Goal: Information Seeking & Learning: Learn about a topic

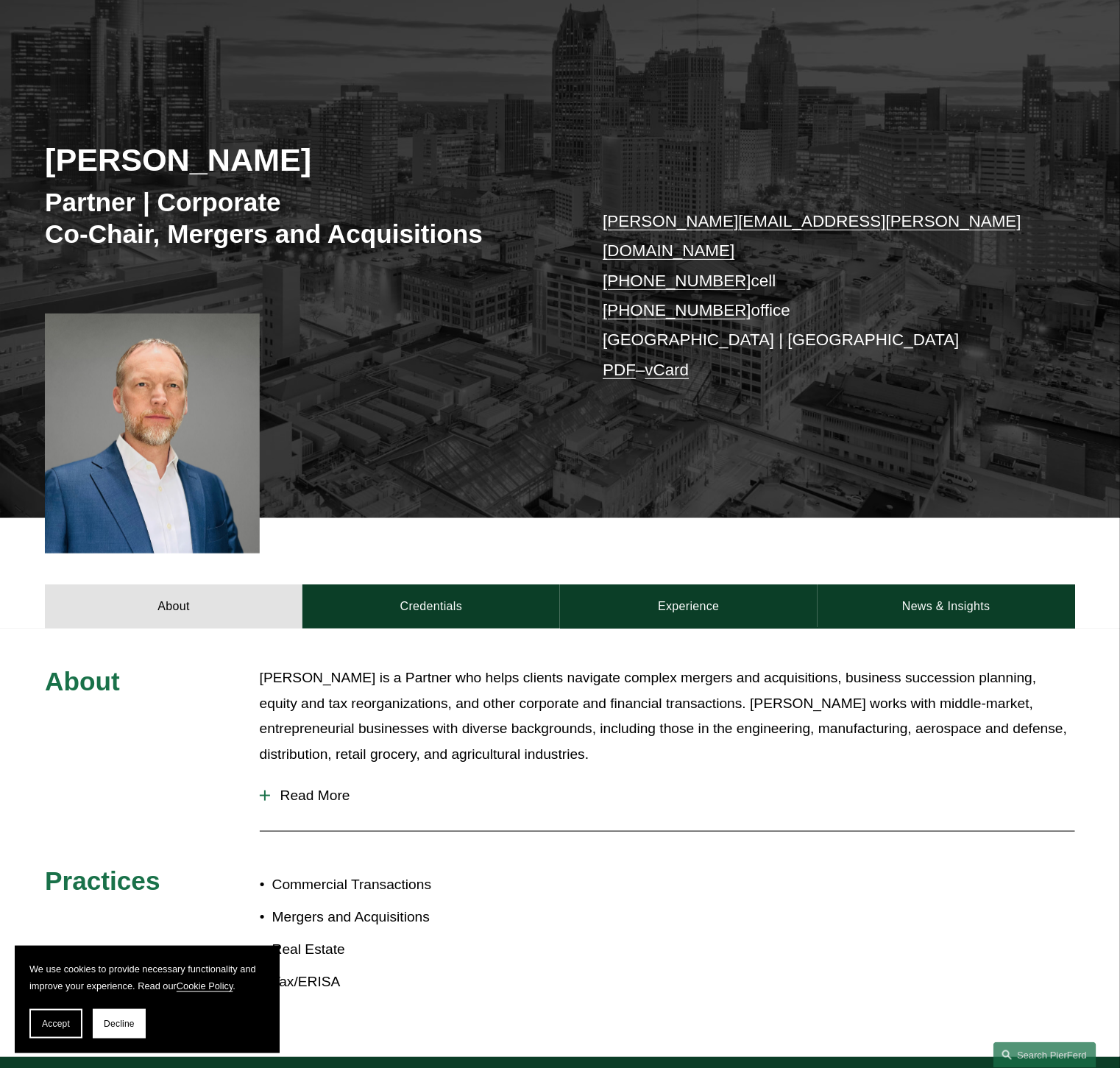
scroll to position [185, 0]
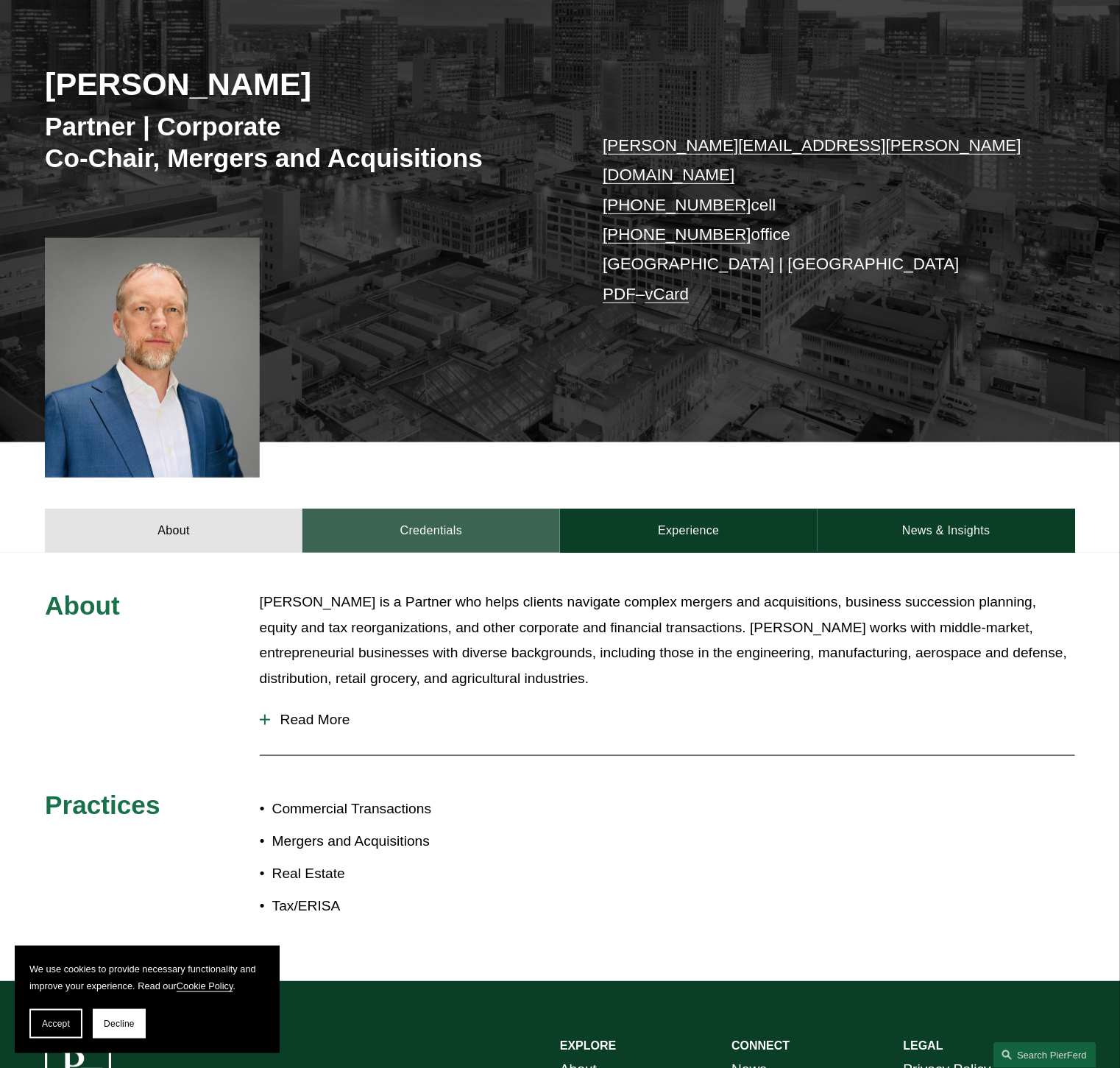
click at [473, 508] on link "Credentials" at bounding box center [430, 530] width 258 height 44
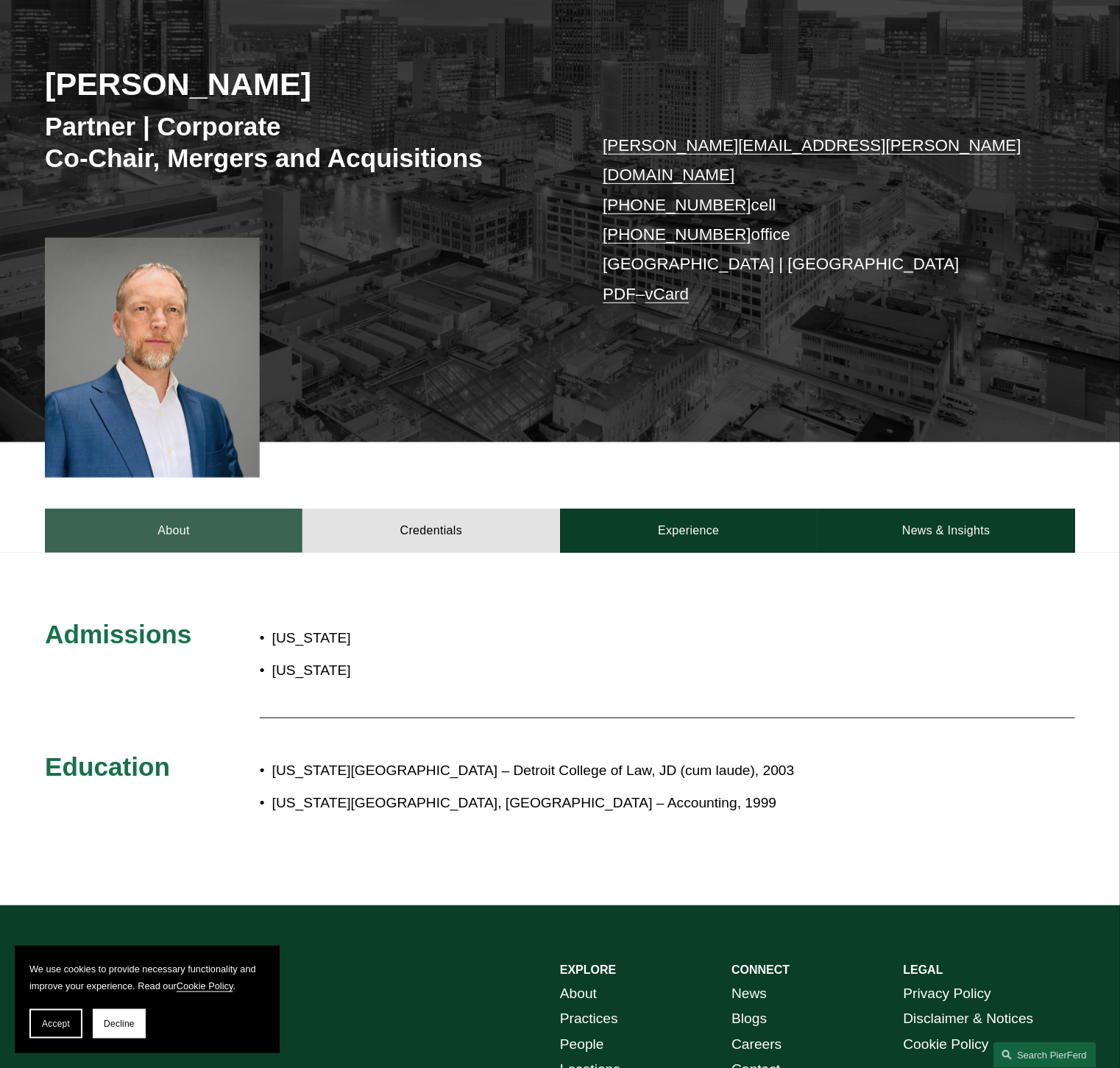
click at [205, 508] on link "About" at bounding box center [173, 530] width 258 height 44
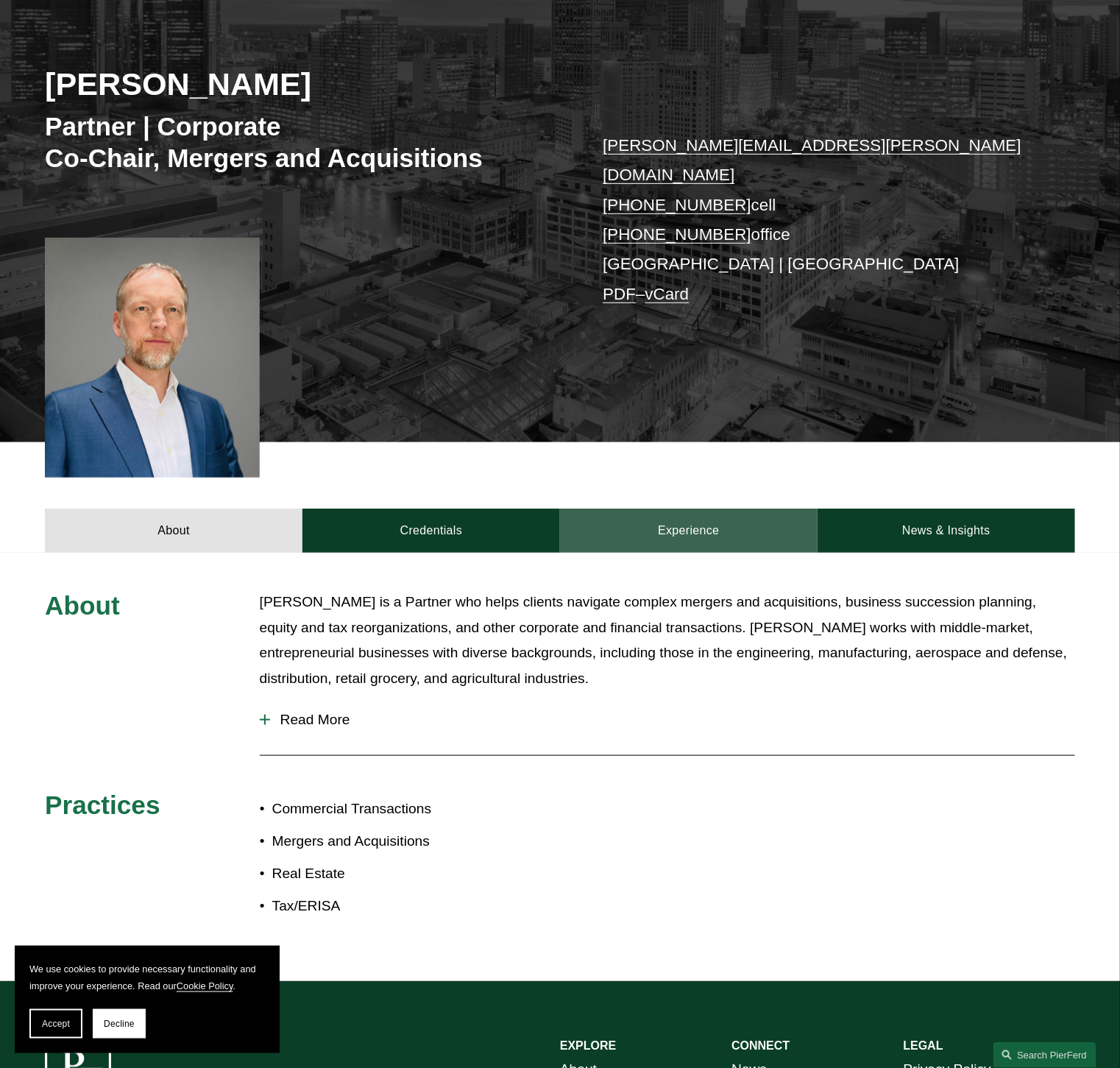
click at [693, 509] on link "Experience" at bounding box center [688, 530] width 258 height 44
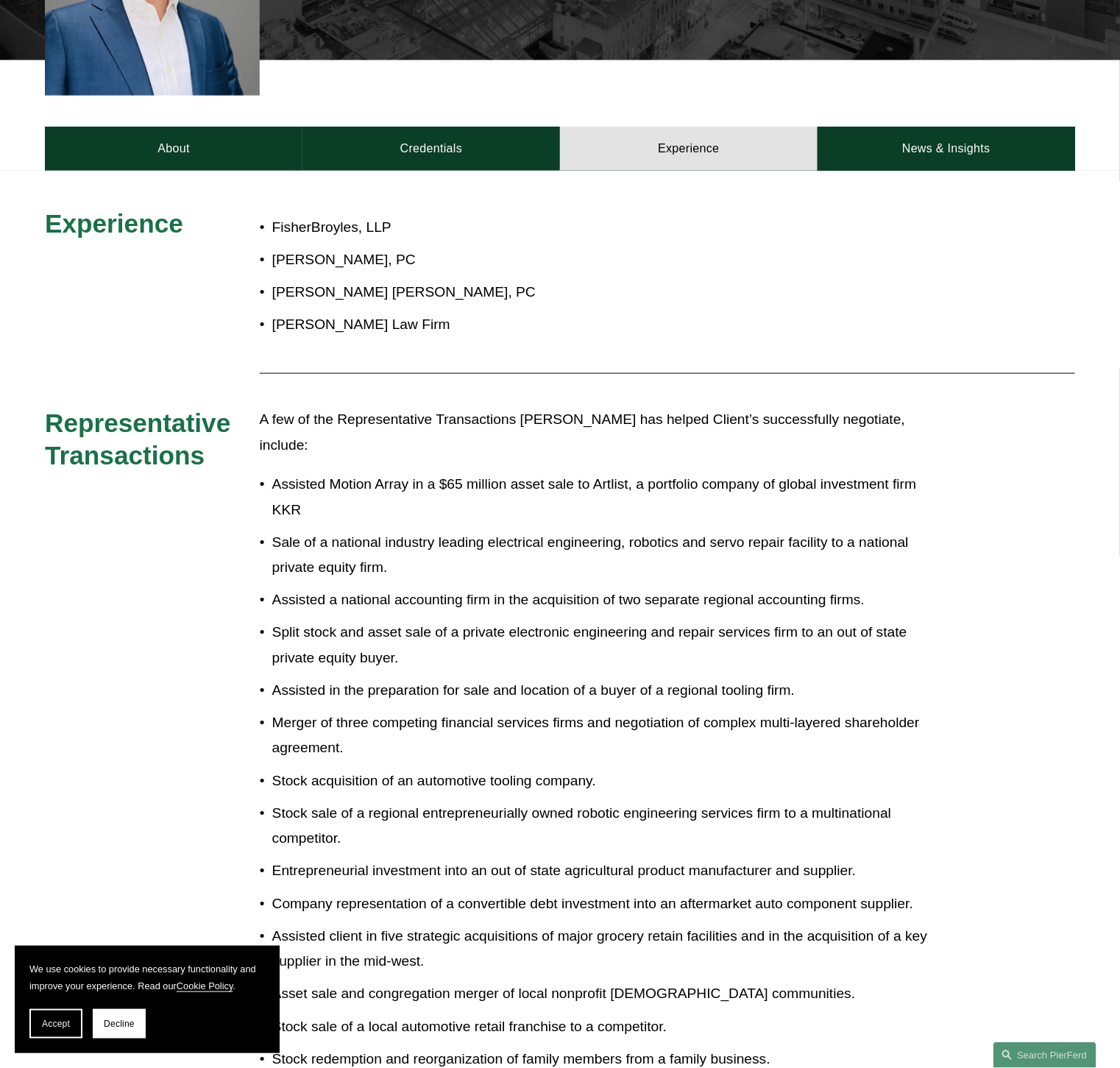
scroll to position [0, 0]
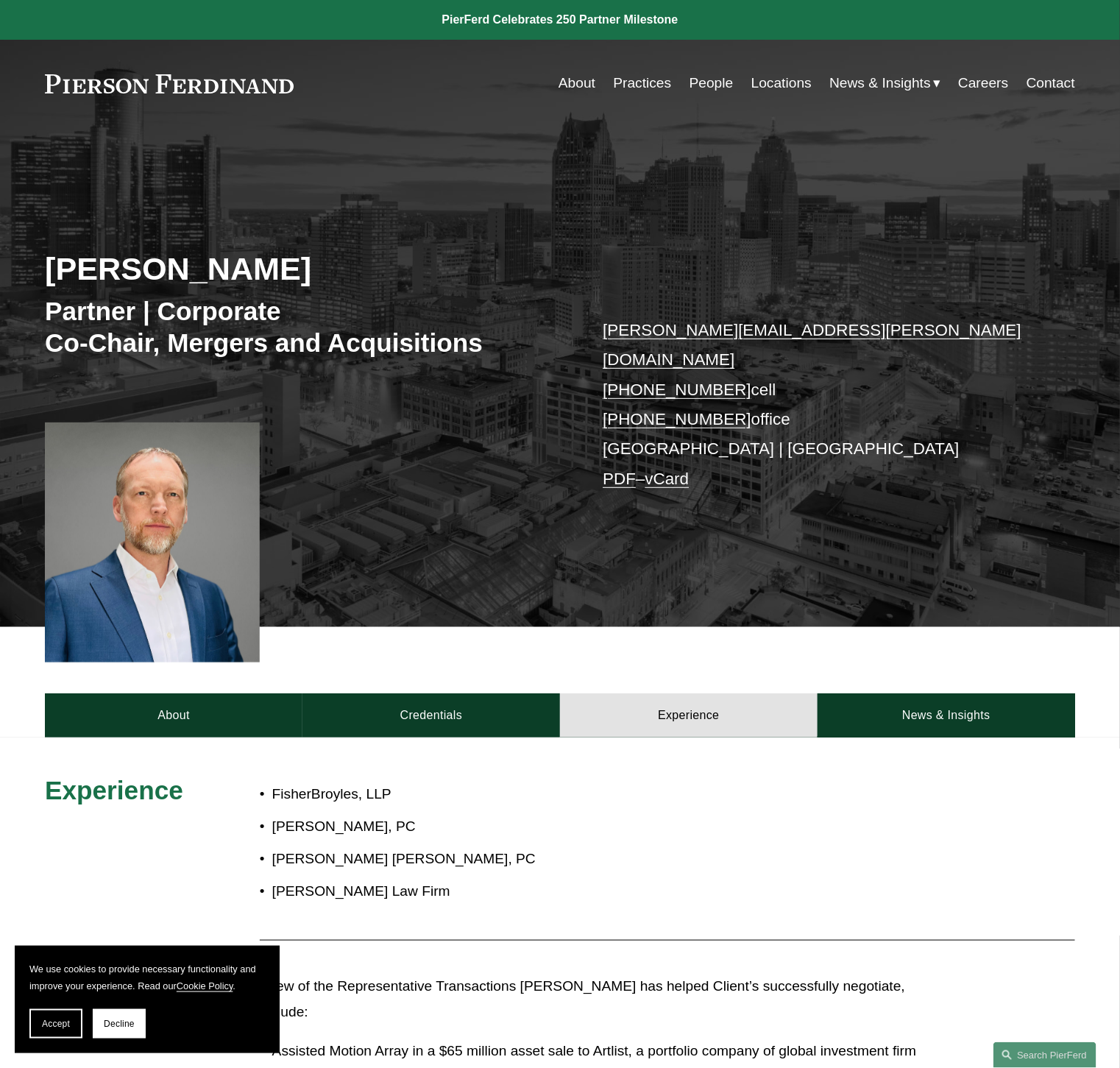
click at [696, 84] on link "People" at bounding box center [711, 83] width 44 height 28
click at [820, 141] on div "Jeremy R. Cnudde Partner | Corporate Co-Chair, Mergers and Acquisitions jeremy.…" at bounding box center [560, 377] width 1120 height 499
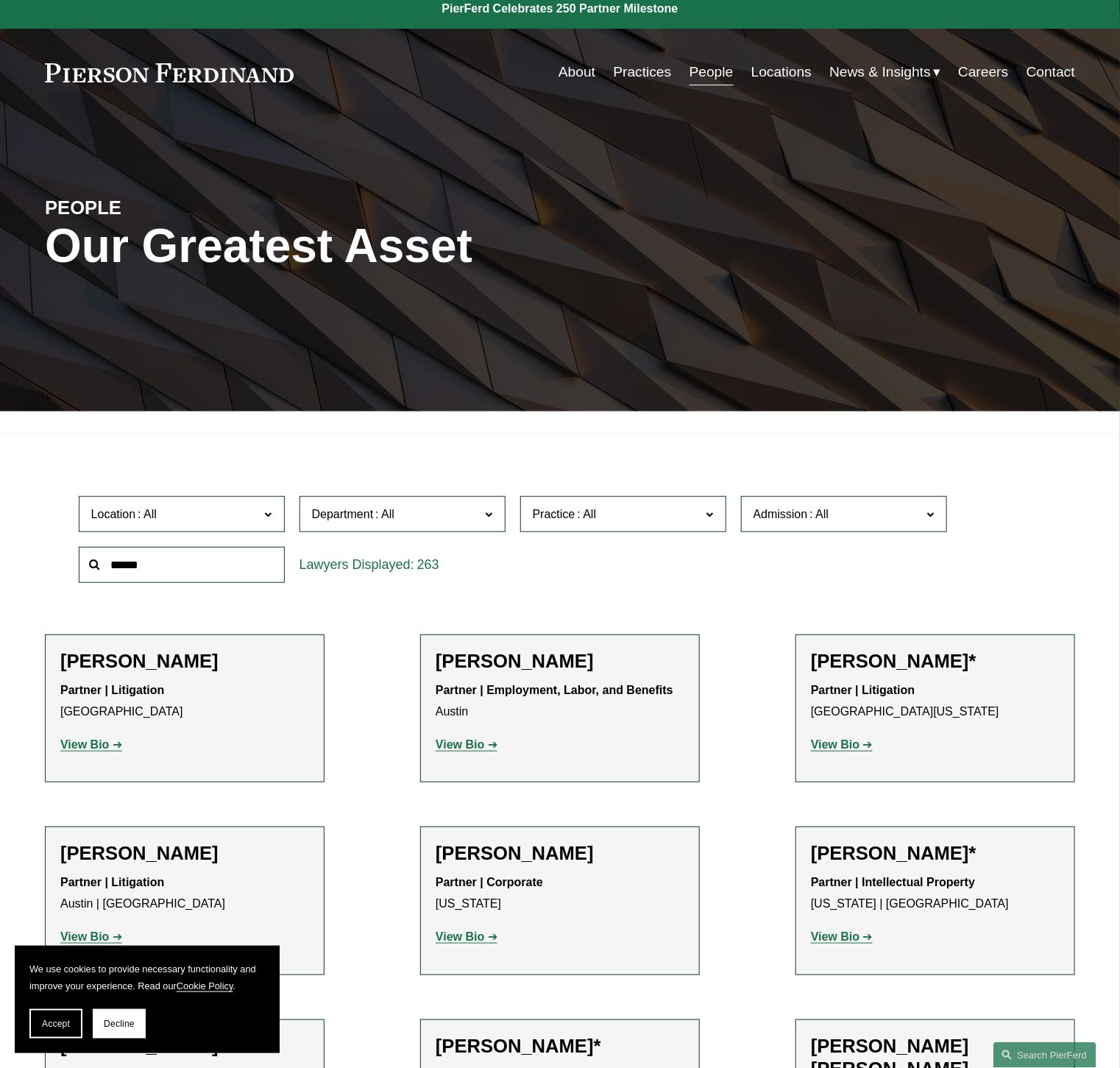
scroll to position [224, 0]
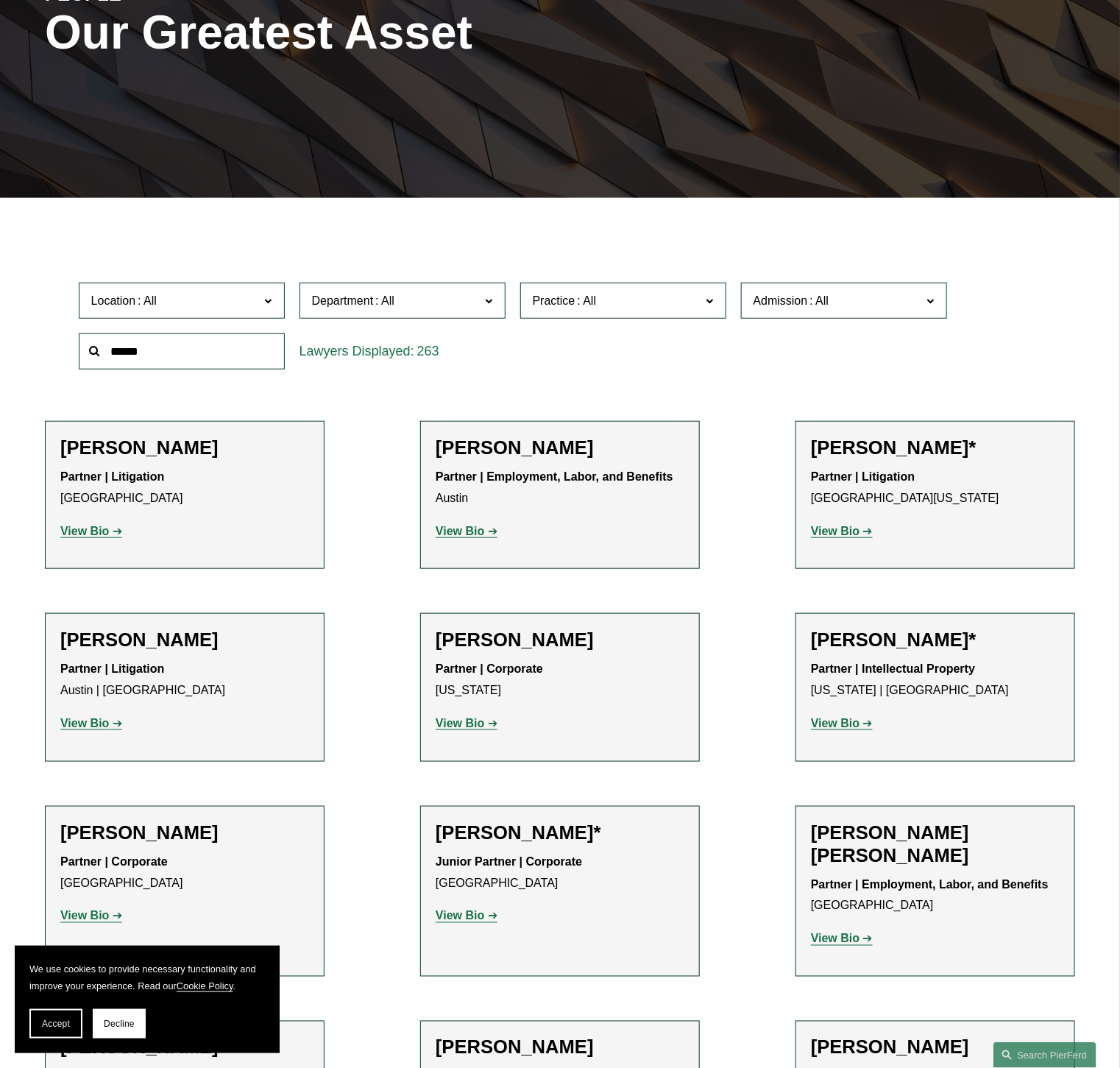
click at [485, 301] on span at bounding box center [487, 299] width 7 height 19
click at [0, 0] on link "Corporate" at bounding box center [0, 0] width 0 height 0
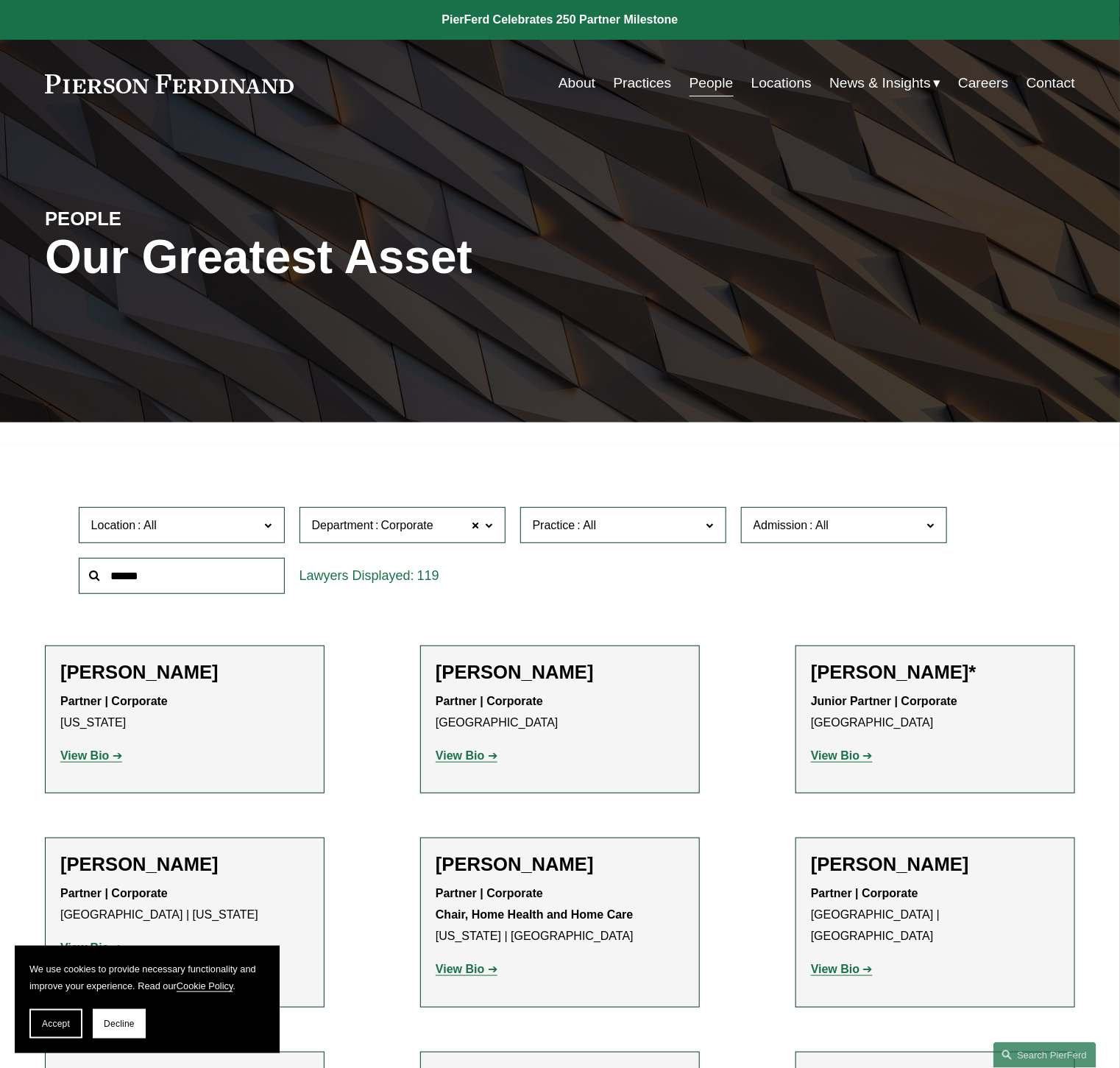
click at [209, 572] on input "text" at bounding box center [182, 575] width 206 height 37
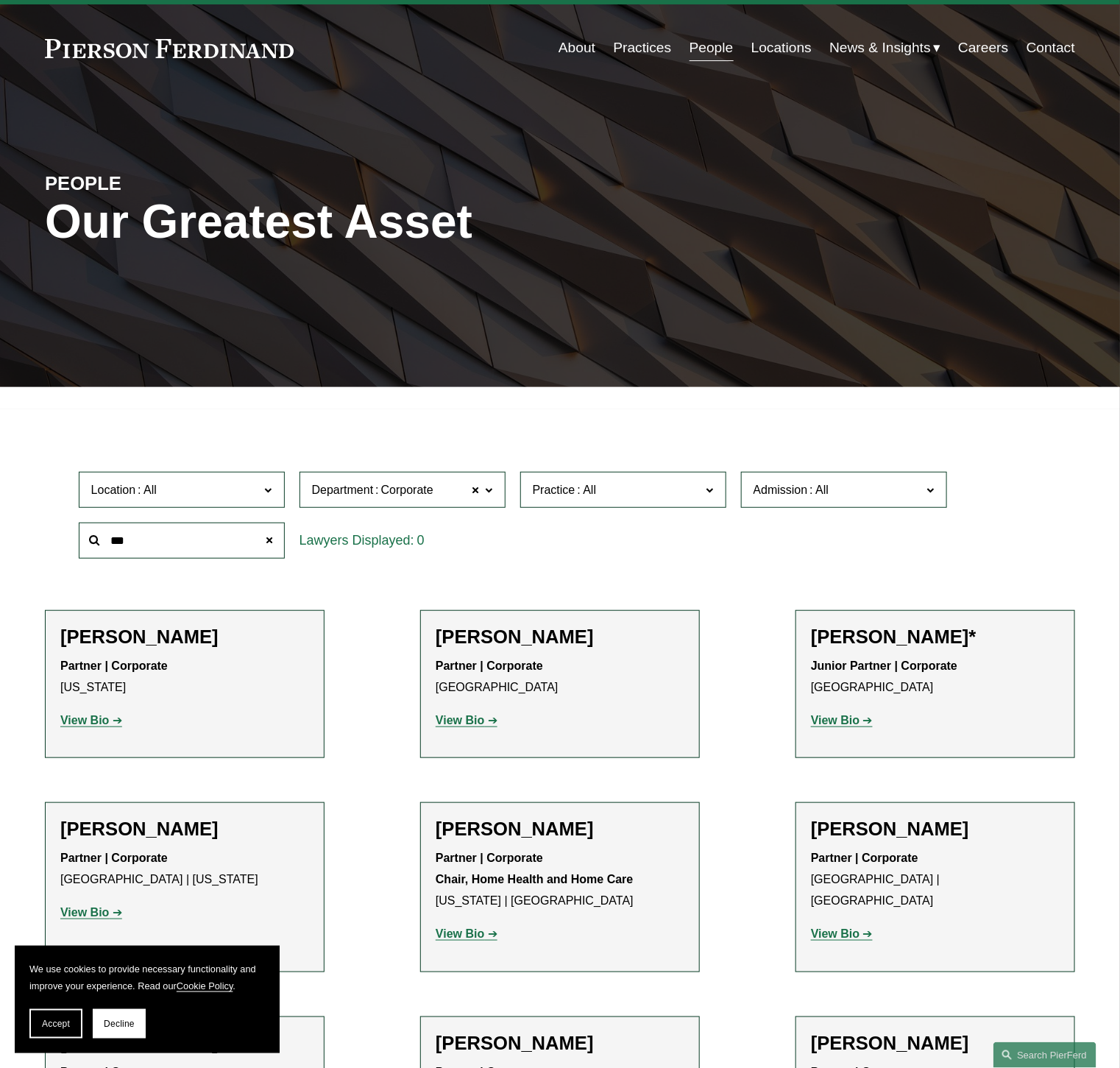
type input "***"
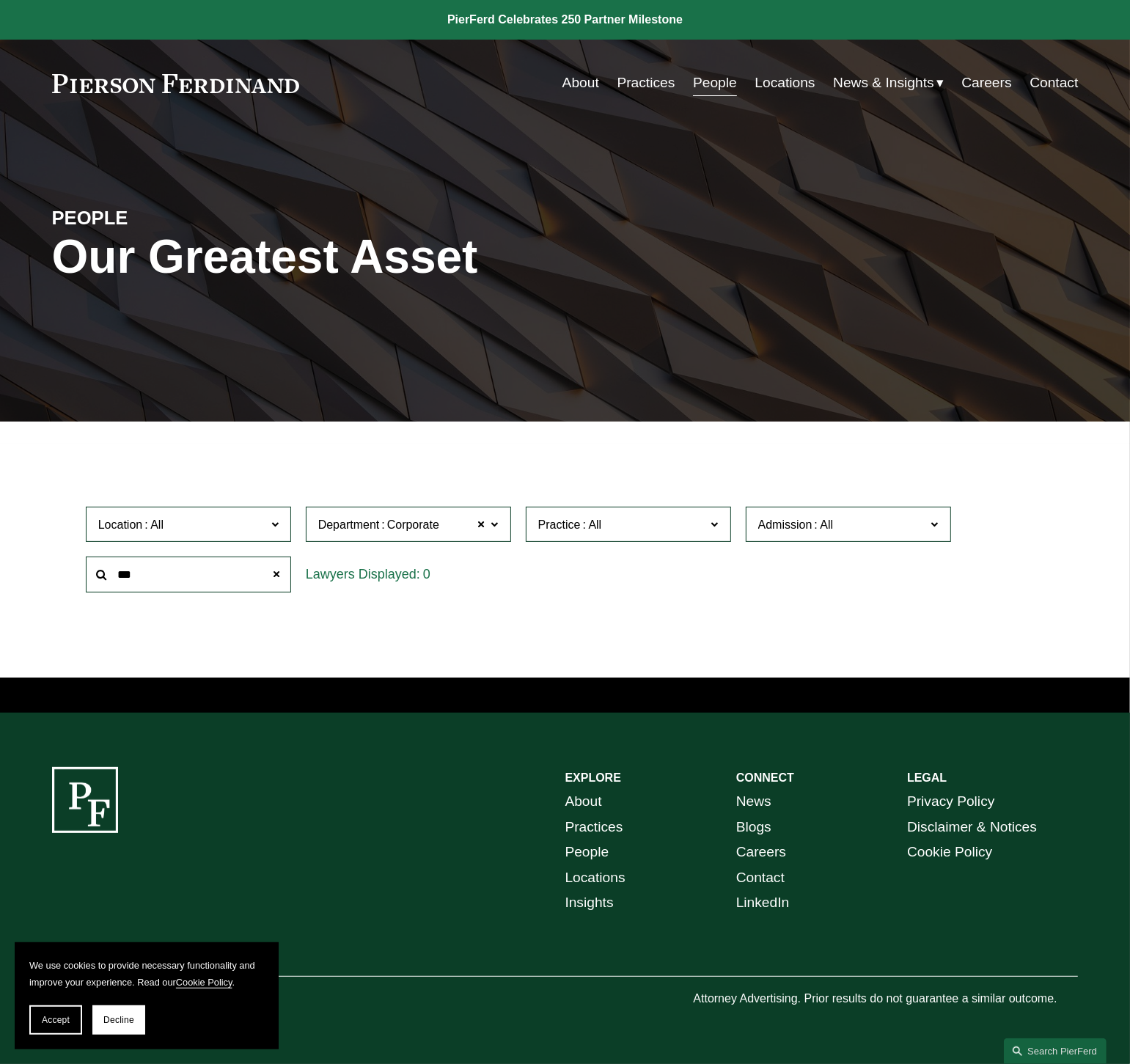
drag, startPoint x: 679, startPoint y: 586, endPoint x: 686, endPoint y: 564, distance: 23.1
click at [686, 566] on div "Location All Atlanta Austin Bellevue Boston Charlotte Chicago Cincinnati Clevel…" at bounding box center [565, 550] width 974 height 100
click at [578, 363] on div "PEOPLE Our Greatest Asset" at bounding box center [565, 274] width 1130 height 220
click at [576, 361] on div "PEOPLE Our Greatest Asset" at bounding box center [565, 274] width 1130 height 220
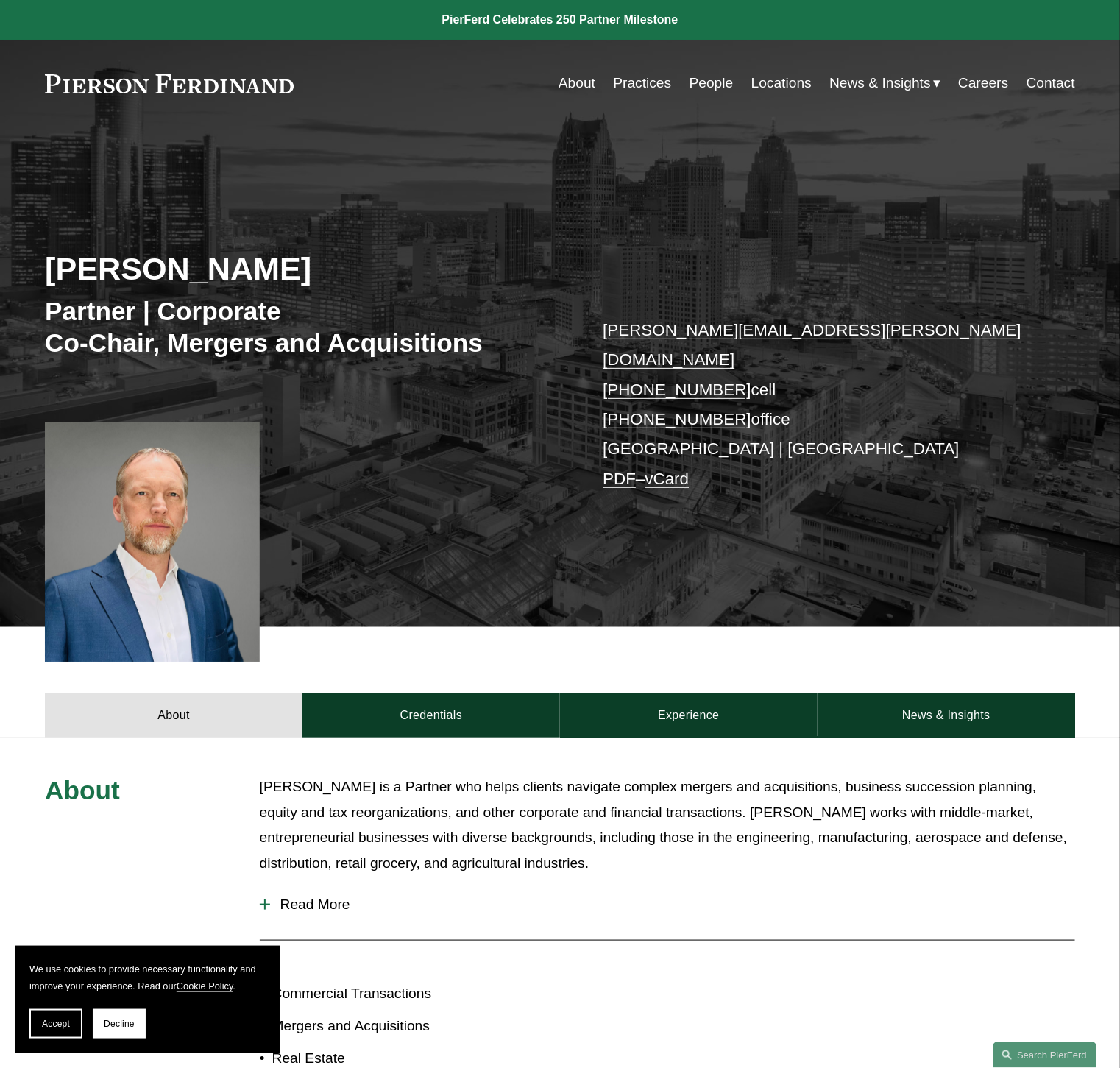
click at [559, 83] on link "About" at bounding box center [576, 83] width 37 height 28
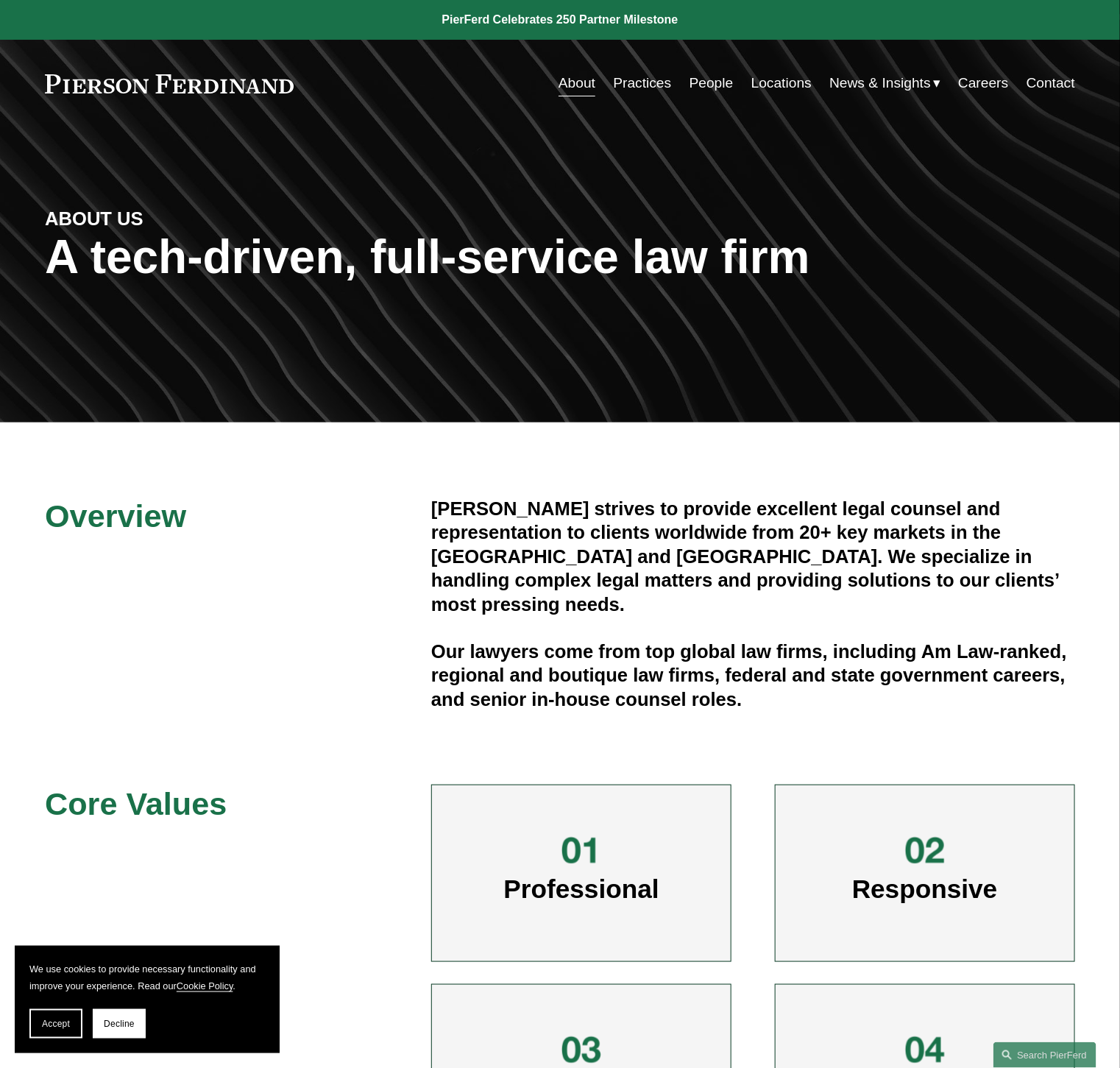
click at [946, 164] on div "ABOUT US A tech-driven, full-service law firm" at bounding box center [560, 274] width 1120 height 295
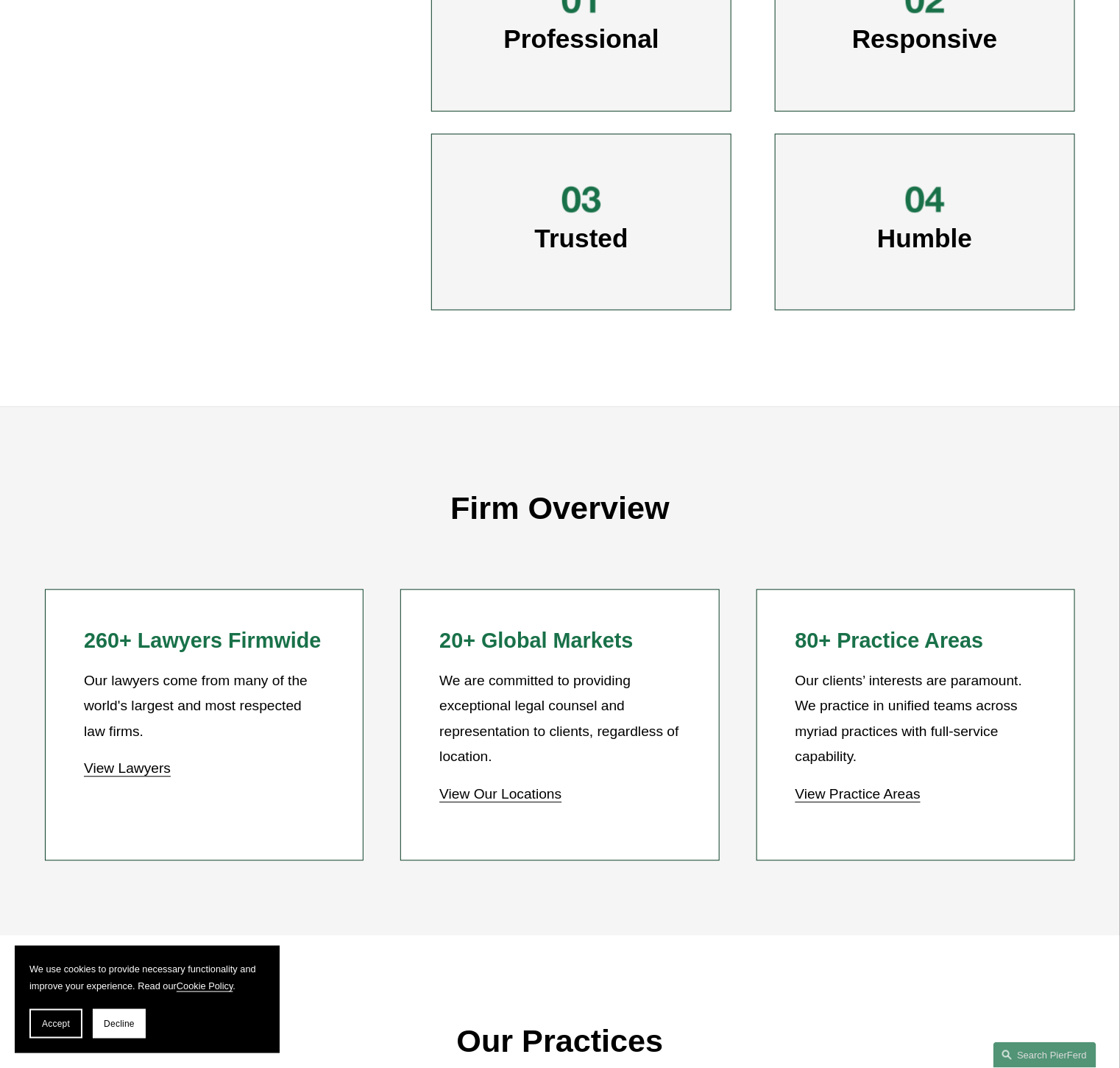
scroll to position [1130, 0]
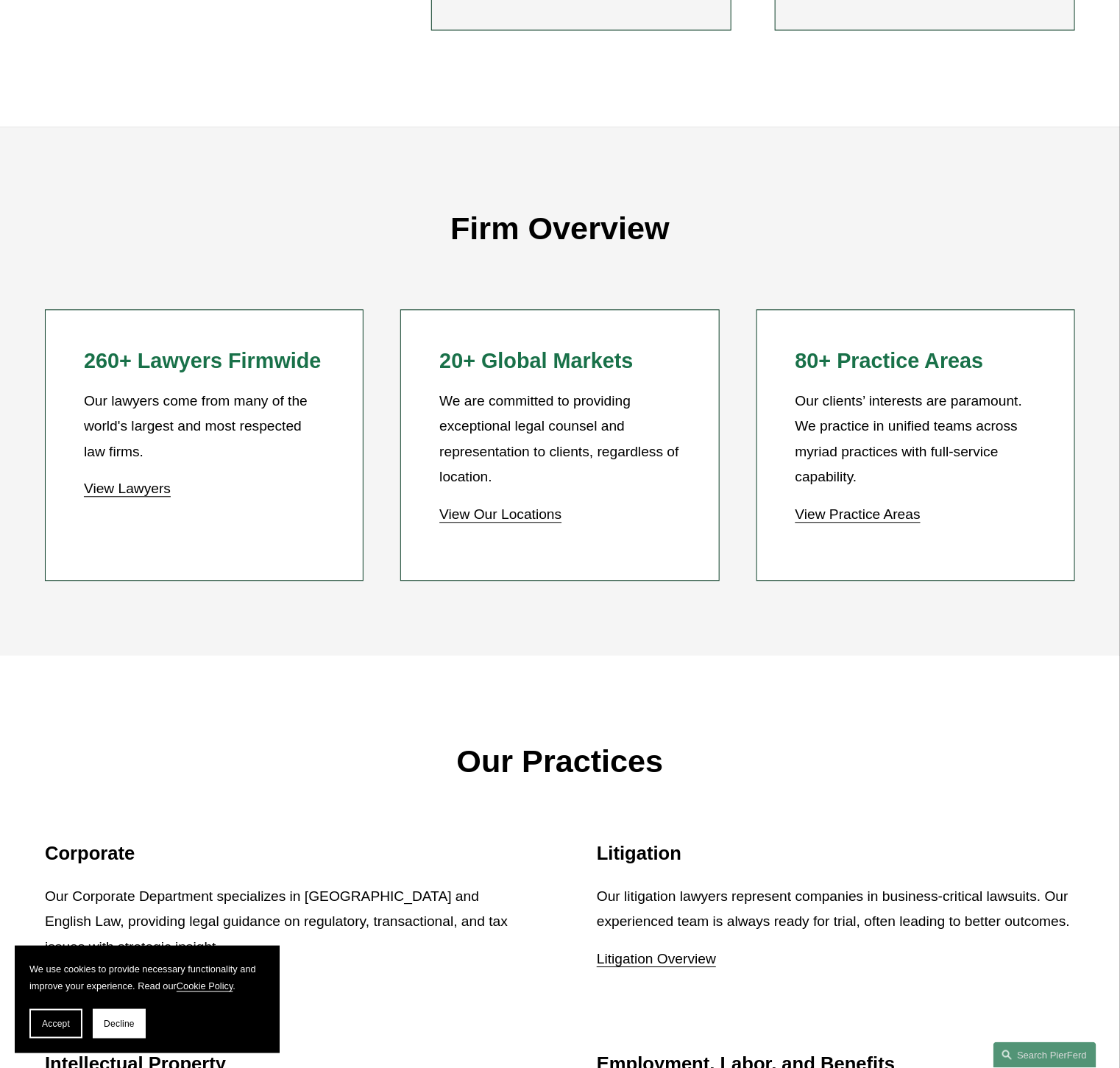
click at [845, 522] on link "View Practice Areas" at bounding box center [858, 514] width 125 height 16
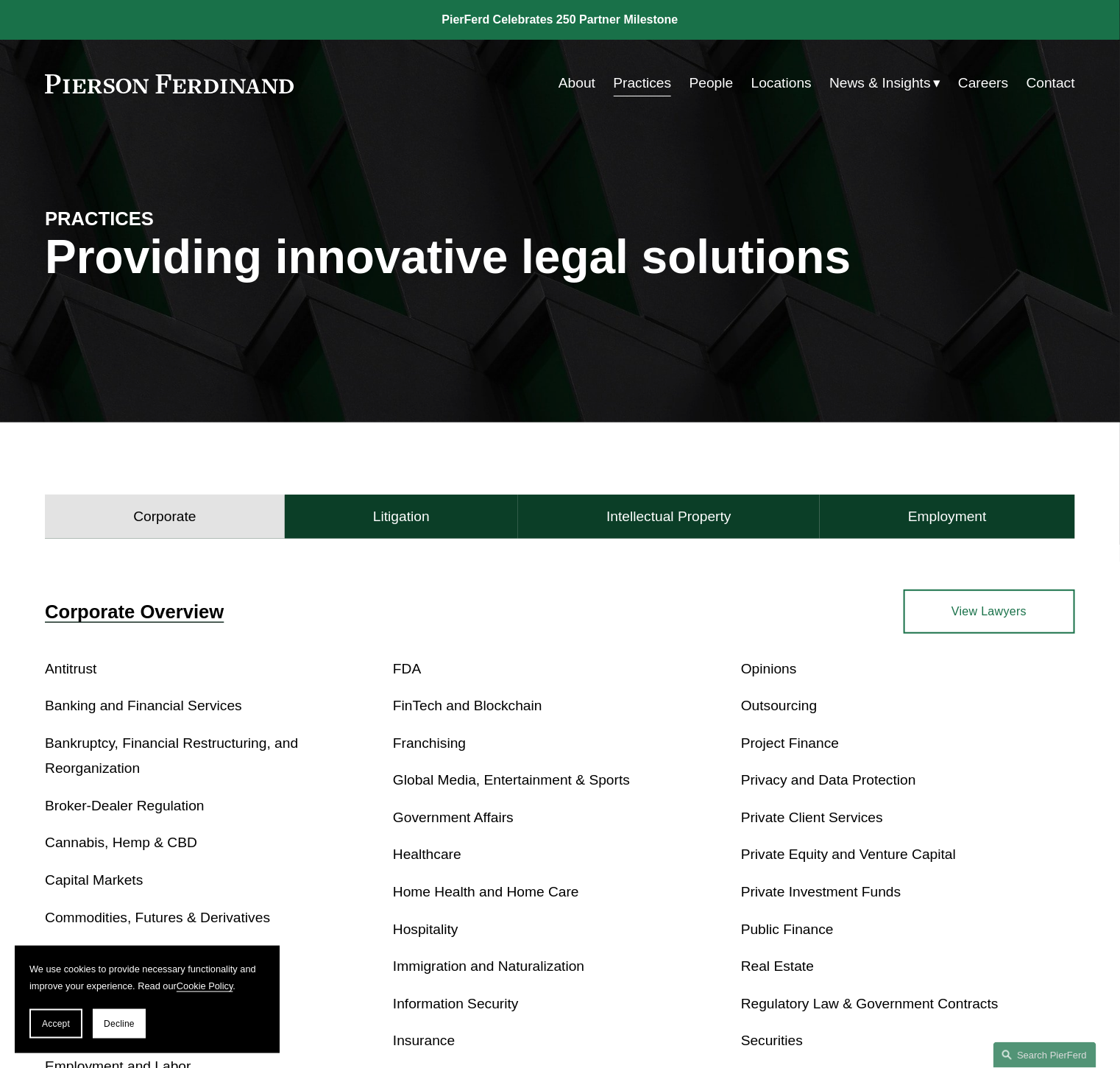
scroll to position [380, 0]
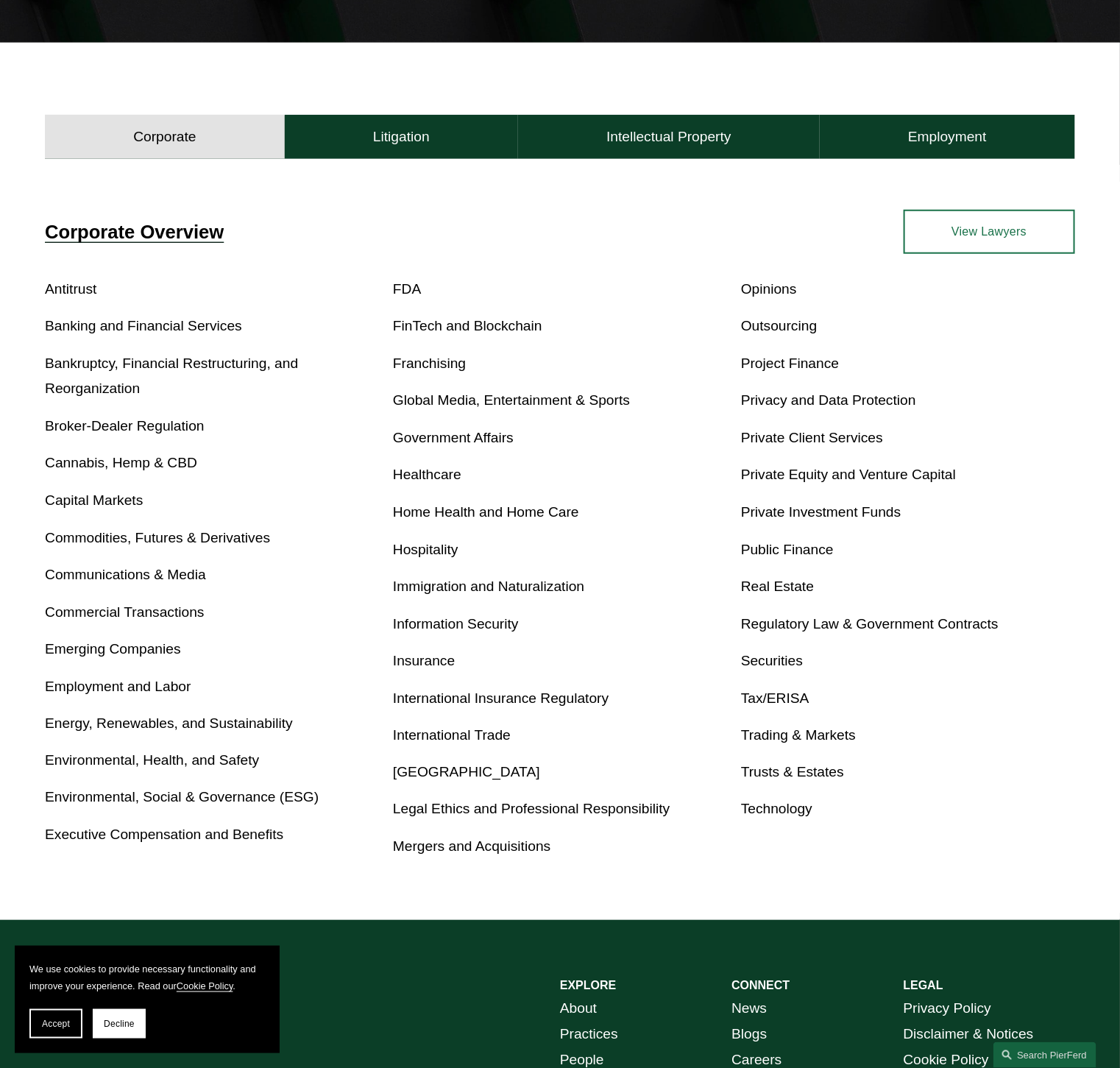
click at [447, 845] on link "Mergers and Acquisitions" at bounding box center [472, 847] width 158 height 16
click at [970, 241] on link "View Lawyers" at bounding box center [990, 231] width 172 height 44
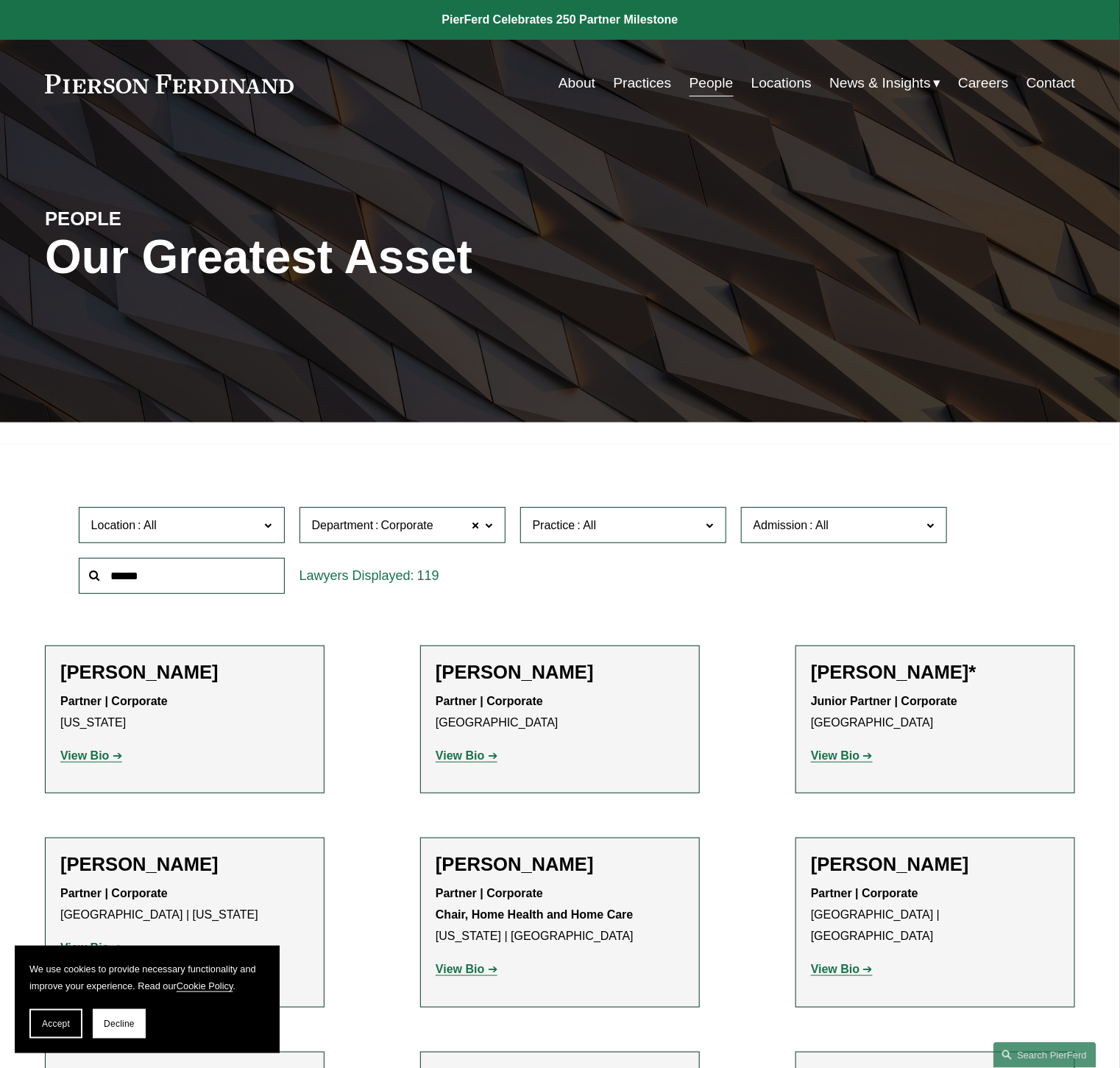
click at [714, 523] on label "Practice" at bounding box center [623, 525] width 206 height 37
click at [0, 0] on link "Mergers and Acquisitions" at bounding box center [0, 0] width 0 height 0
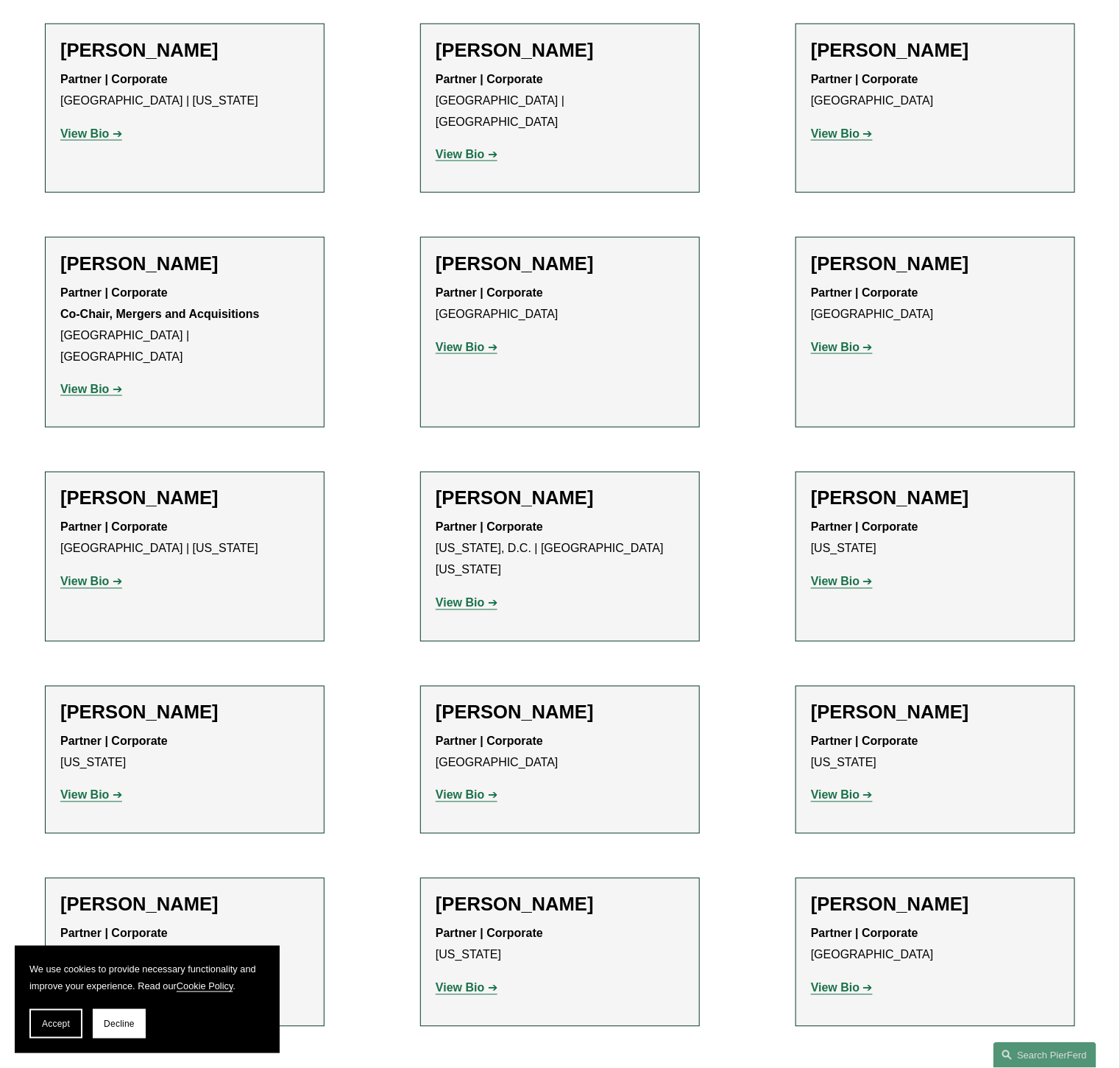
scroll to position [817, 0]
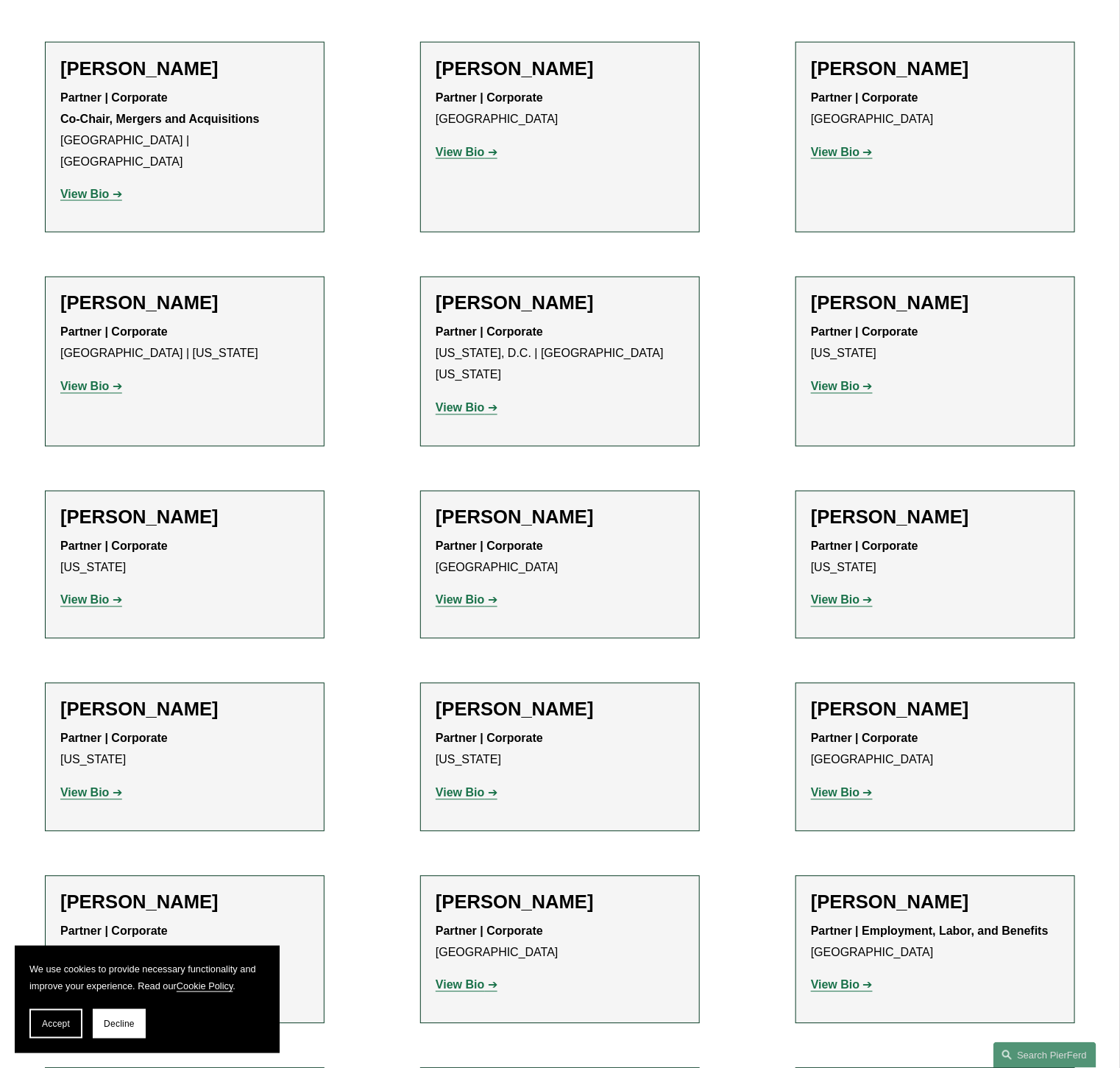
click at [470, 590] on p "View Bio" at bounding box center [560, 601] width 249 height 22
click at [467, 594] on strong "View Bio" at bounding box center [459, 600] width 48 height 13
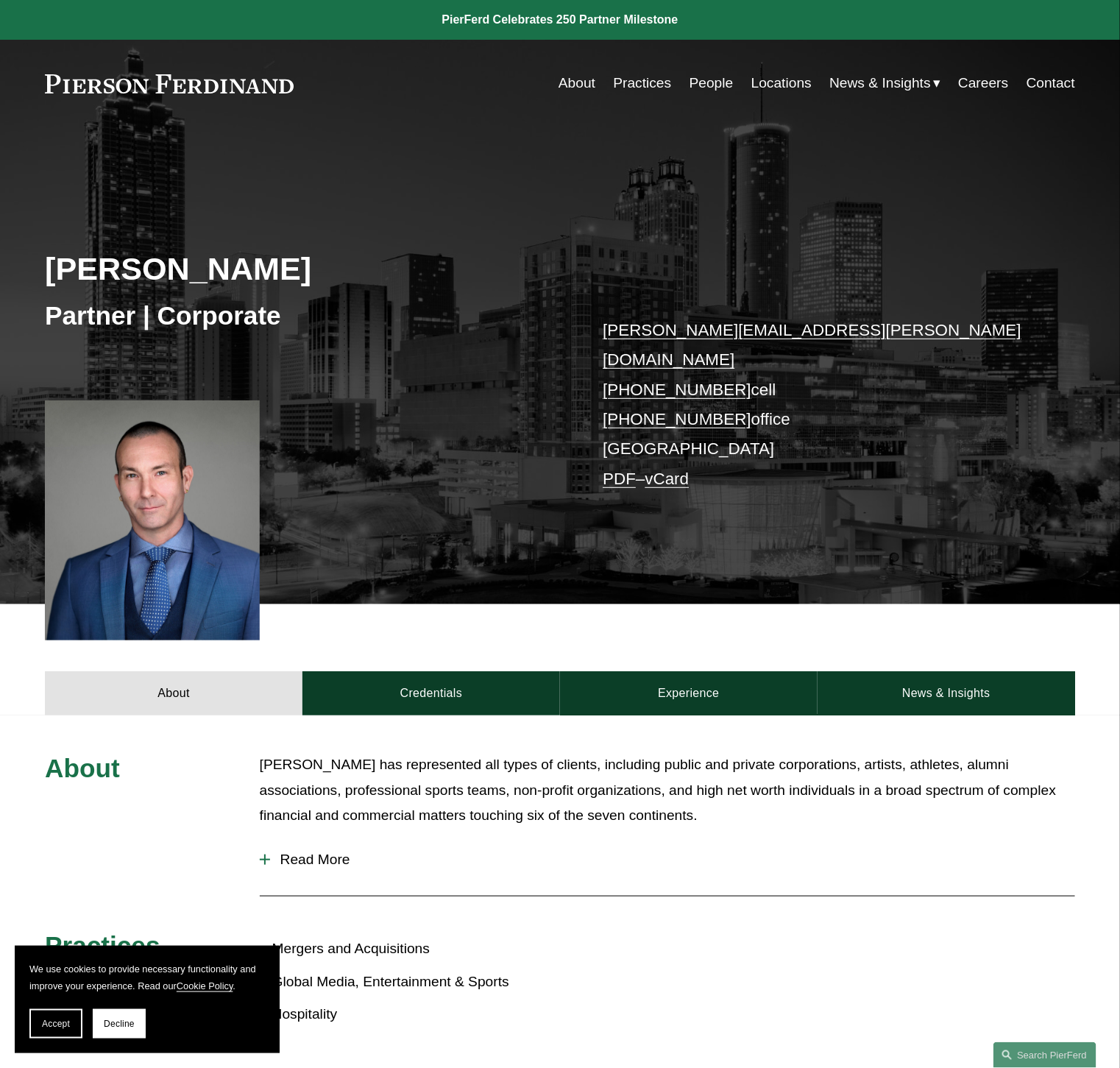
scroll to position [175, 0]
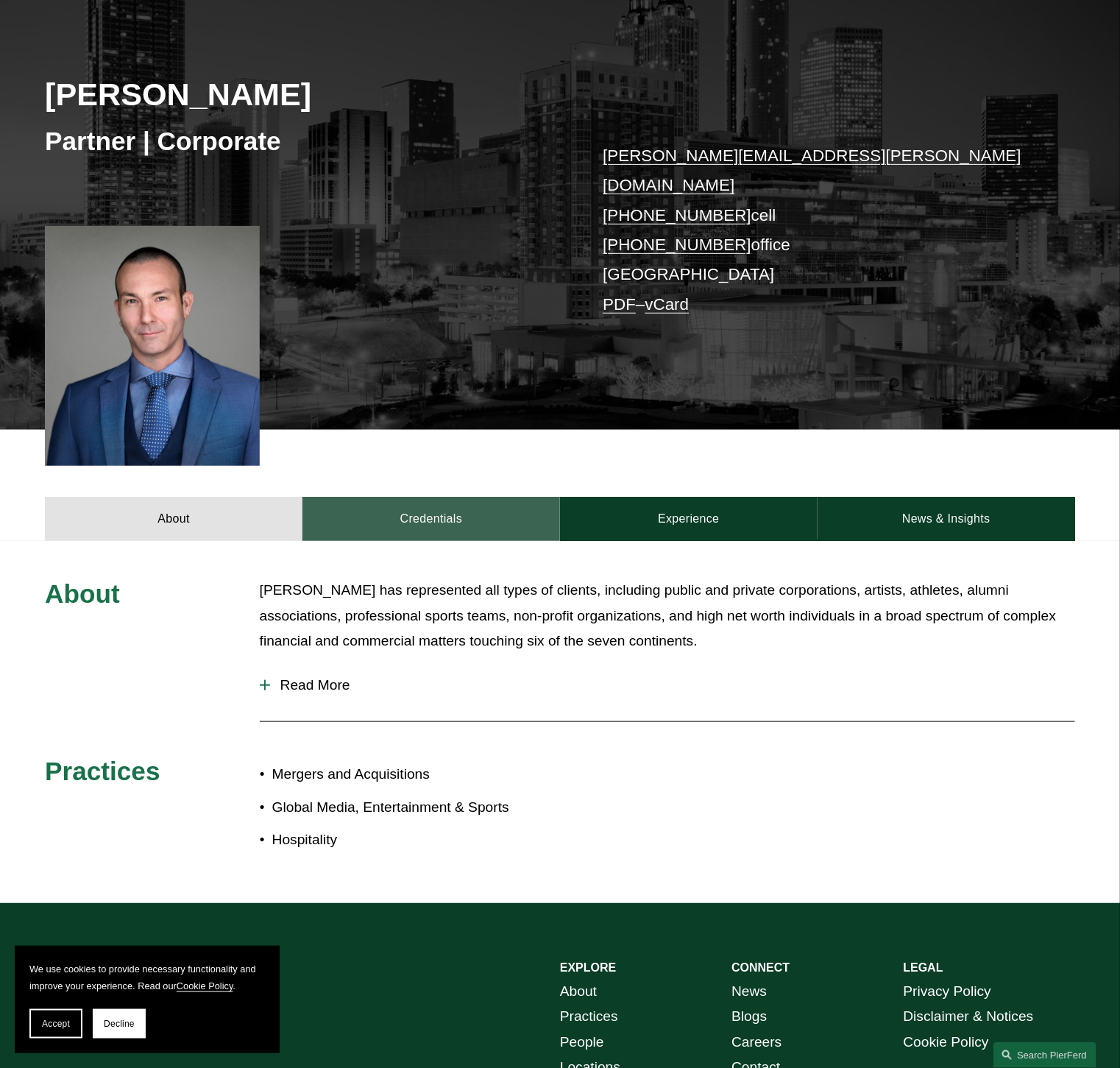
click at [423, 501] on link "Credentials" at bounding box center [430, 518] width 258 height 44
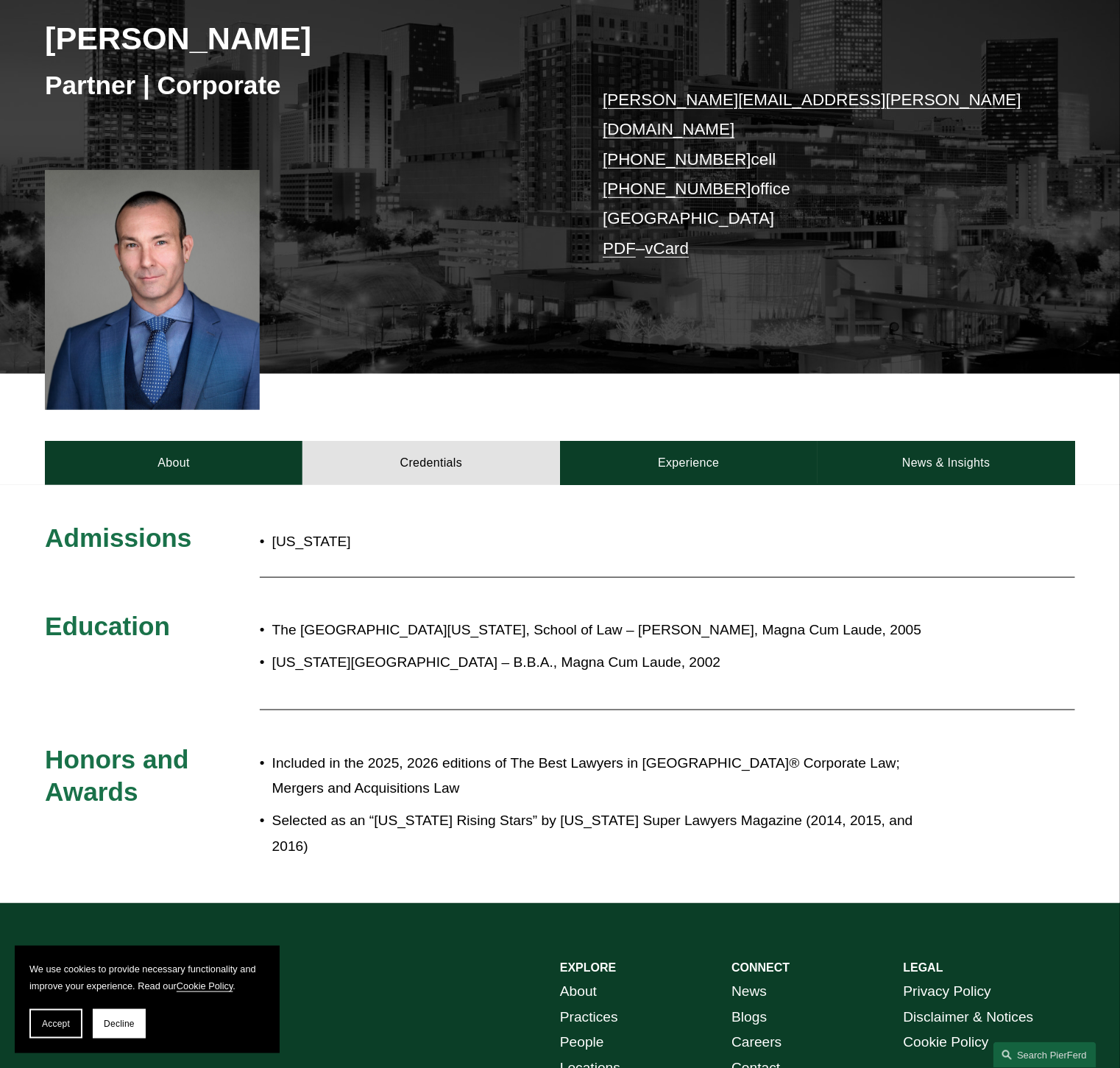
scroll to position [285, 0]
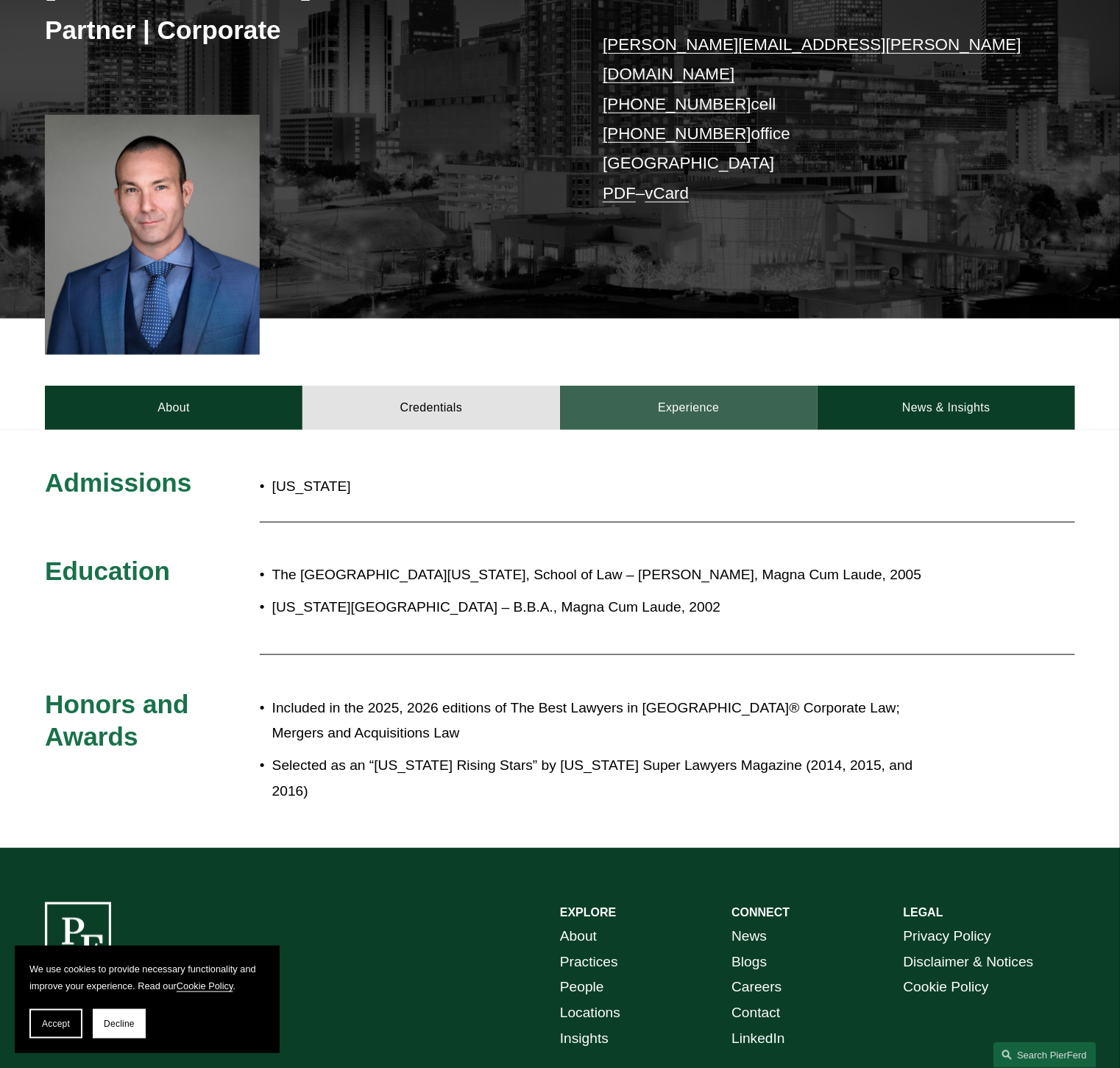
click at [697, 386] on link "Experience" at bounding box center [688, 408] width 258 height 44
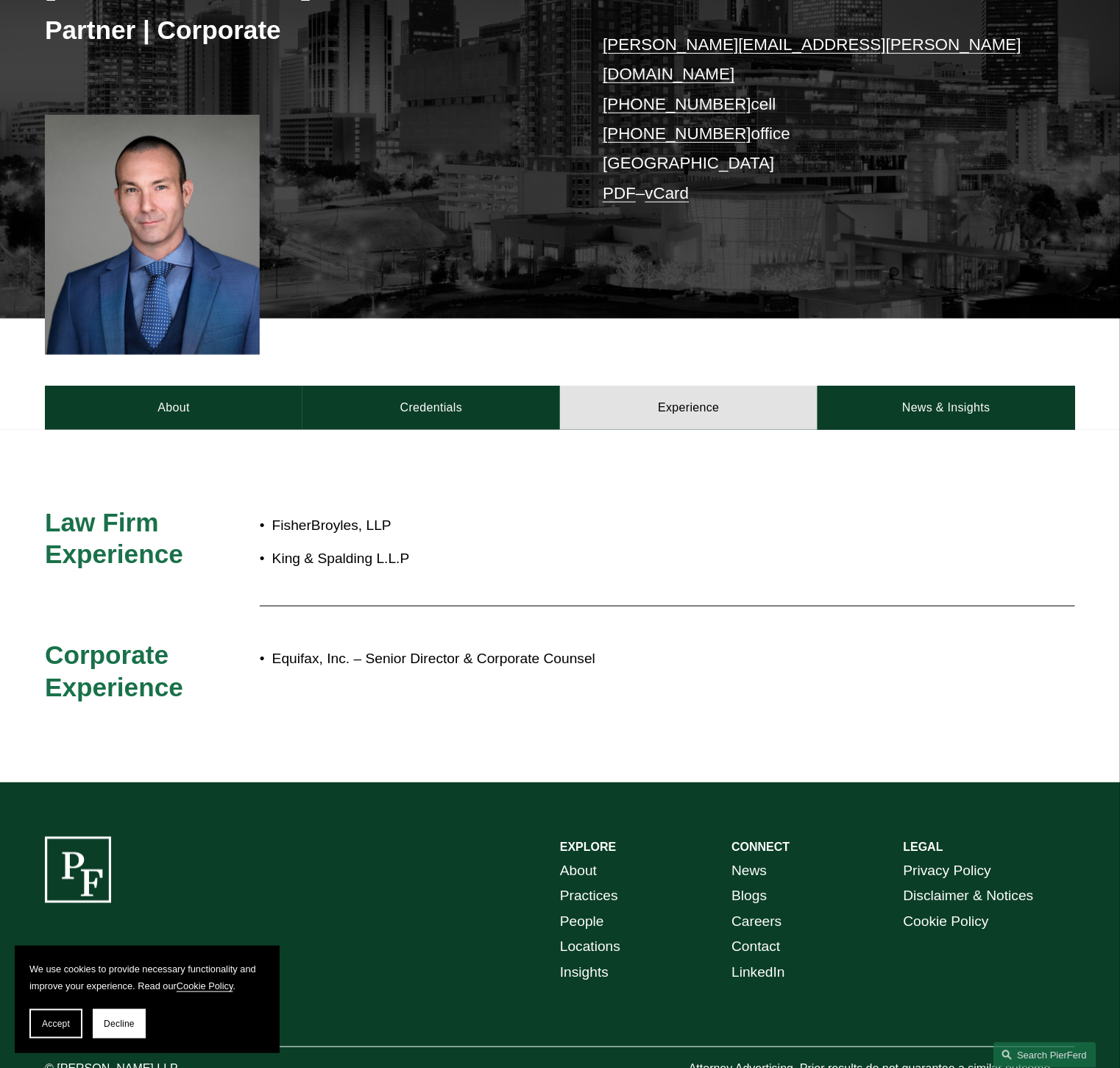
click at [878, 556] on div "FisherBroyles, LLP King & Spalding L.L.P" at bounding box center [603, 550] width 687 height 88
